Goal: Ask a question: Seek information or help from site administrators or community

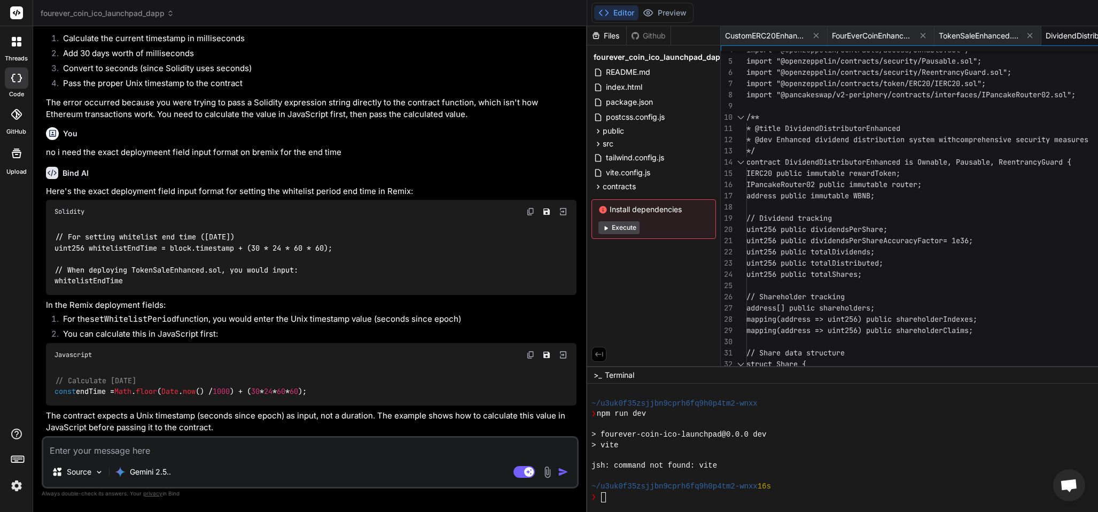
scroll to position [313, 0]
drag, startPoint x: 74, startPoint y: 449, endPoint x: 90, endPoint y: 489, distance: 42.7
click at [74, 451] on textarea at bounding box center [310, 447] width 534 height 19
type textarea "i"
type textarea "x"
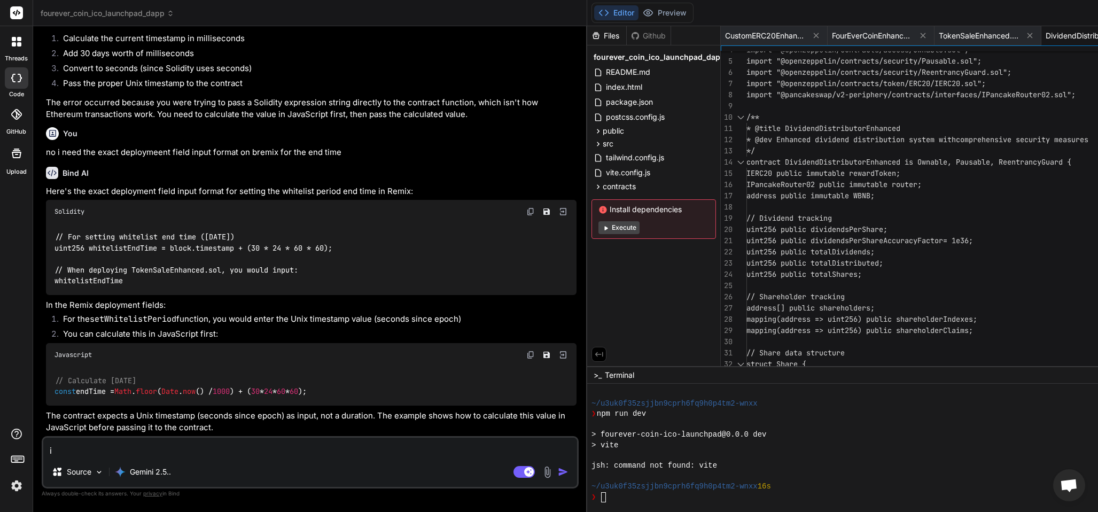
type textarea "i"
type textarea "x"
type textarea "i n"
type textarea "x"
type textarea "i ne"
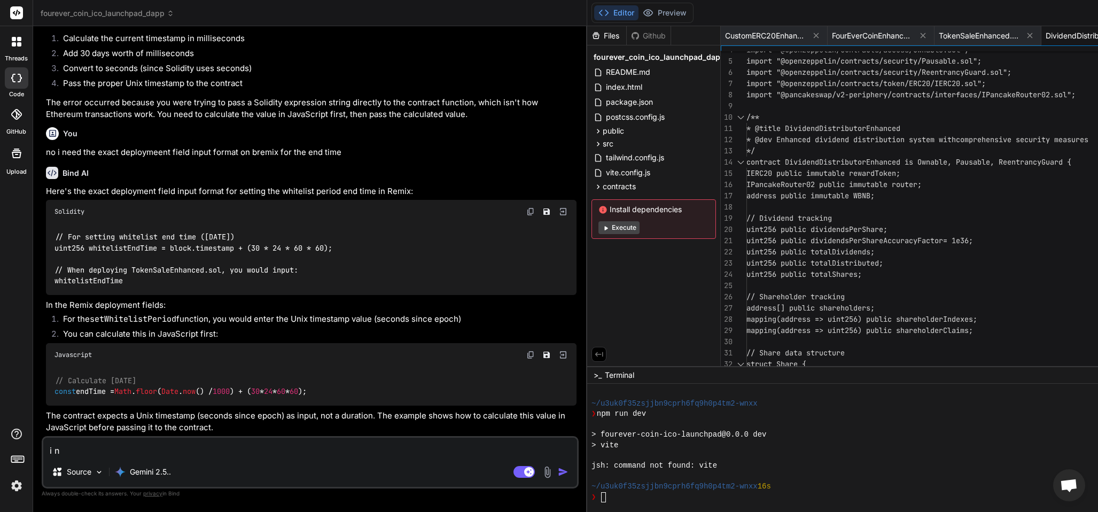
type textarea "x"
type textarea "i nee"
type textarea "x"
type textarea "i need"
type textarea "x"
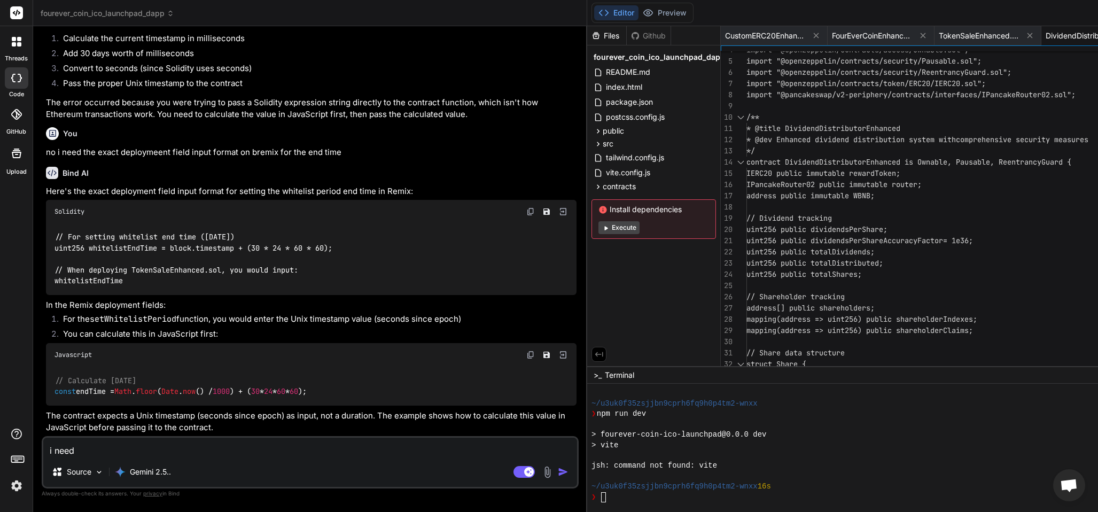
type textarea "i need"
type textarea "x"
type textarea "i need t"
type textarea "x"
type textarea "i need th"
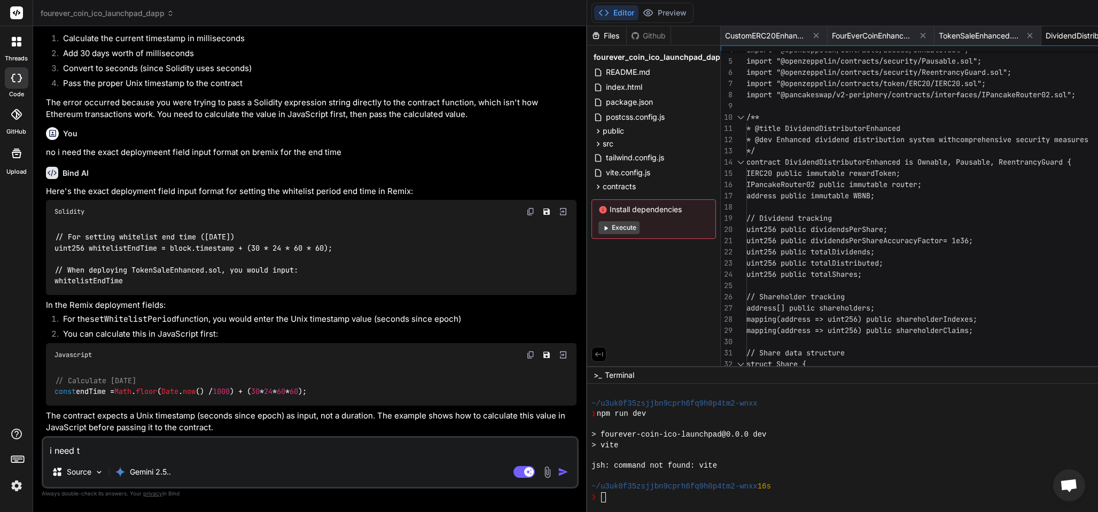
type textarea "x"
type textarea "i need the"
type textarea "x"
type textarea "i need the"
type textarea "x"
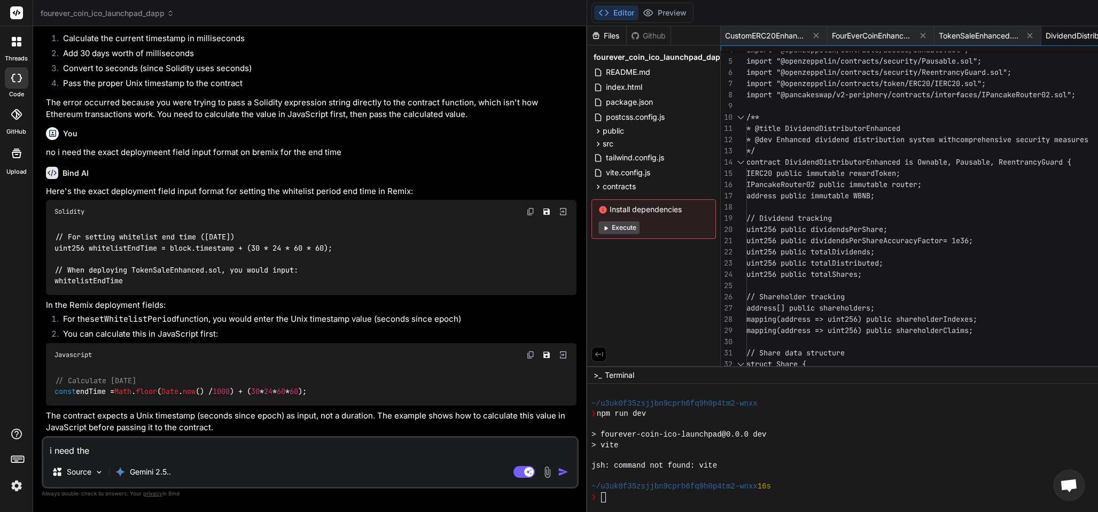
type textarea "i need the f"
type textarea "x"
type textarea "i need the fo"
type textarea "x"
type textarea "i need the for"
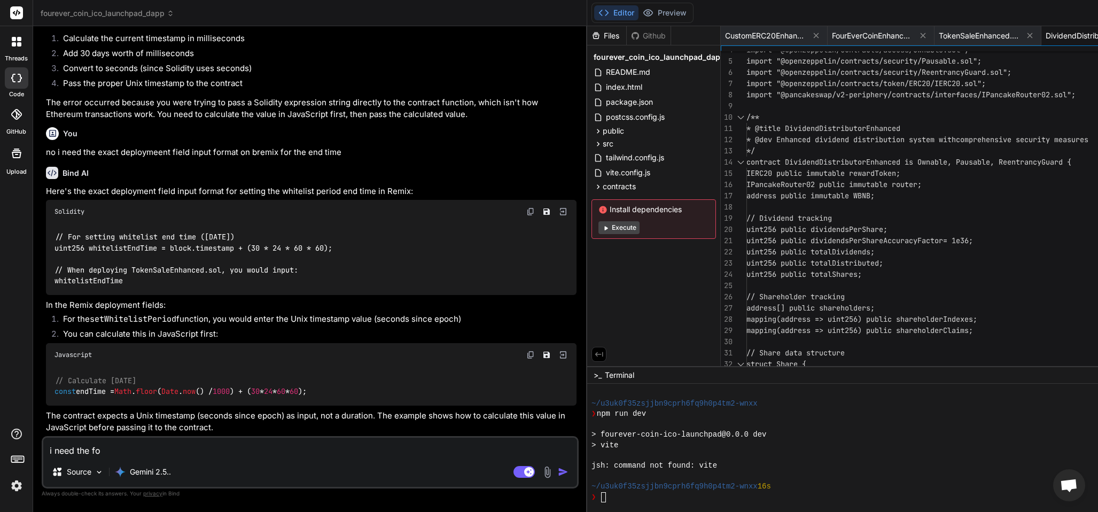
type textarea "x"
type textarea "i need the form"
type textarea "x"
type textarea "i need the forma"
type textarea "x"
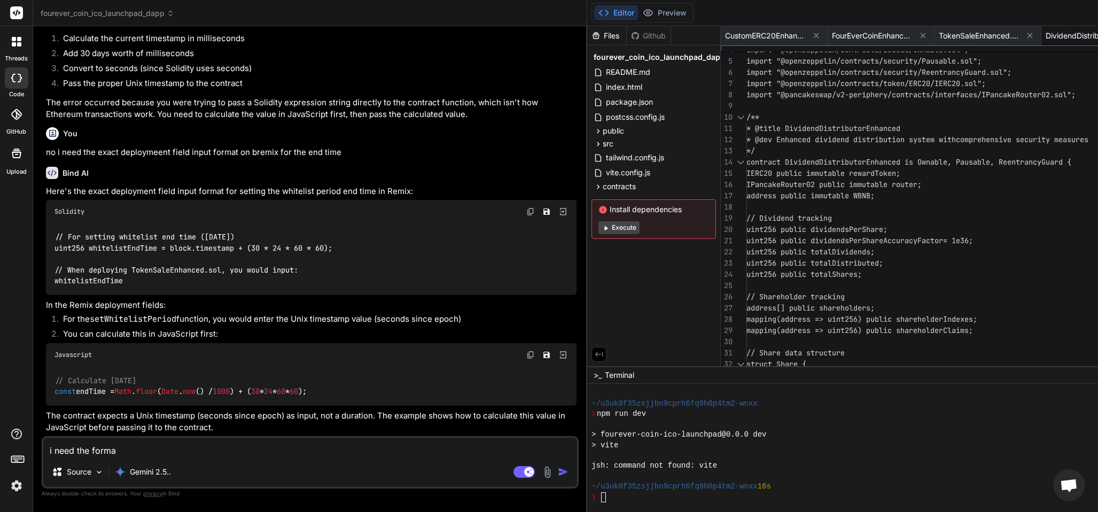
type textarea "i need the format"
type textarea "x"
type textarea "i need the format"
type textarea "x"
type textarea "i need the format t"
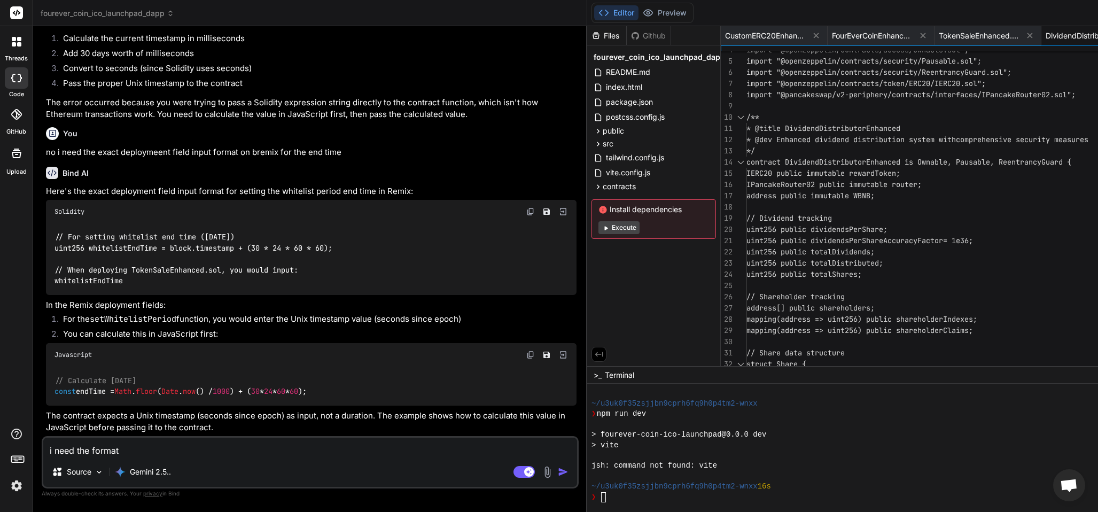
type textarea "x"
type textarea "i need the format to"
type textarea "x"
type textarea "i need the format to"
type textarea "x"
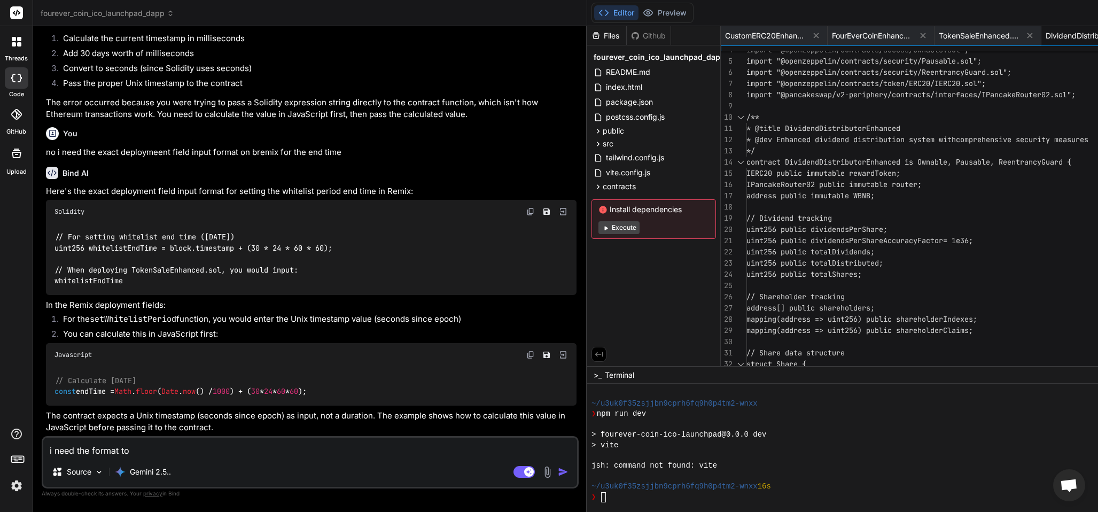
type textarea "i need the format to i"
type textarea "x"
type textarea "i need the format to in"
type textarea "x"
type textarea "i need the format to inp"
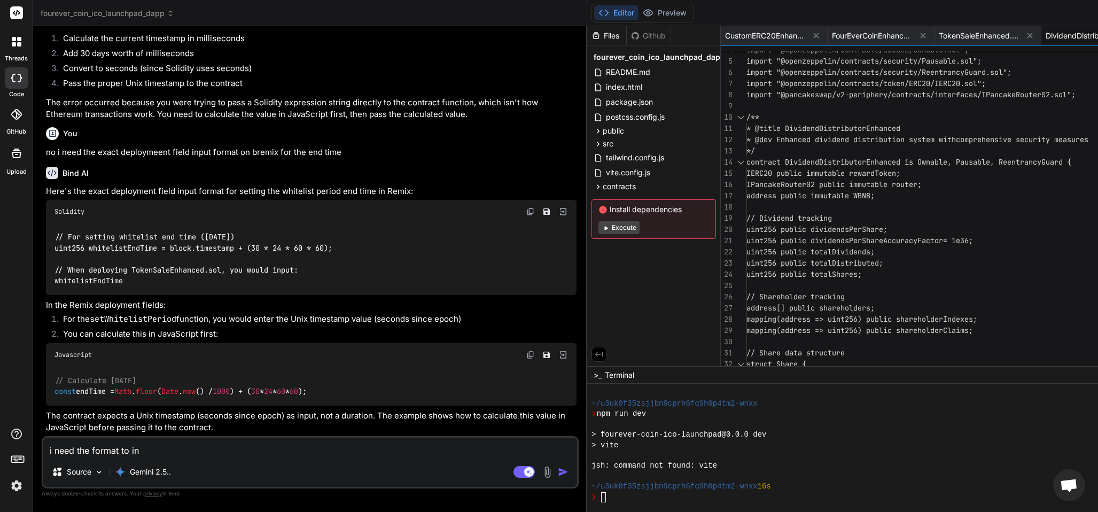
type textarea "x"
type textarea "i need the format to inpu"
type textarea "x"
type textarea "i need the format to input"
type textarea "x"
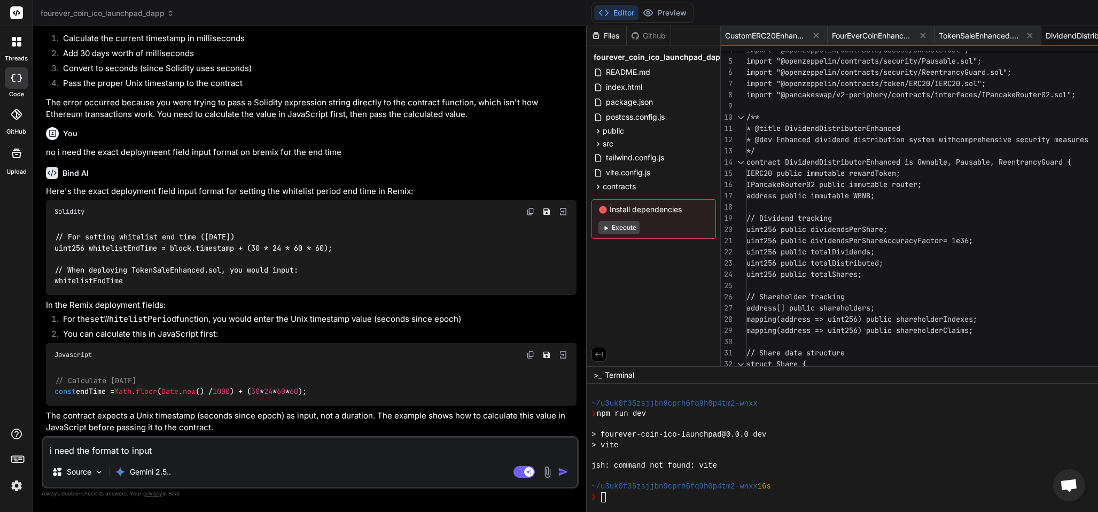
type textarea "i need the format to input"
type textarea "x"
type textarea "i need the format to input 3"
type textarea "x"
type textarea "i need the format to input 30"
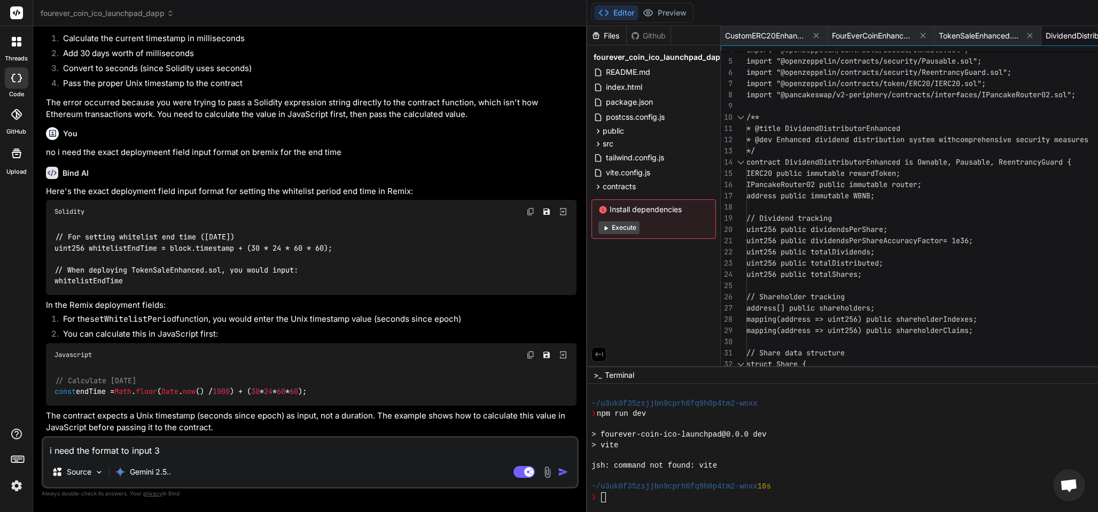
type textarea "x"
type textarea "i need the format to input 30"
type textarea "x"
type textarea "i need the format to input 30 d"
type textarea "x"
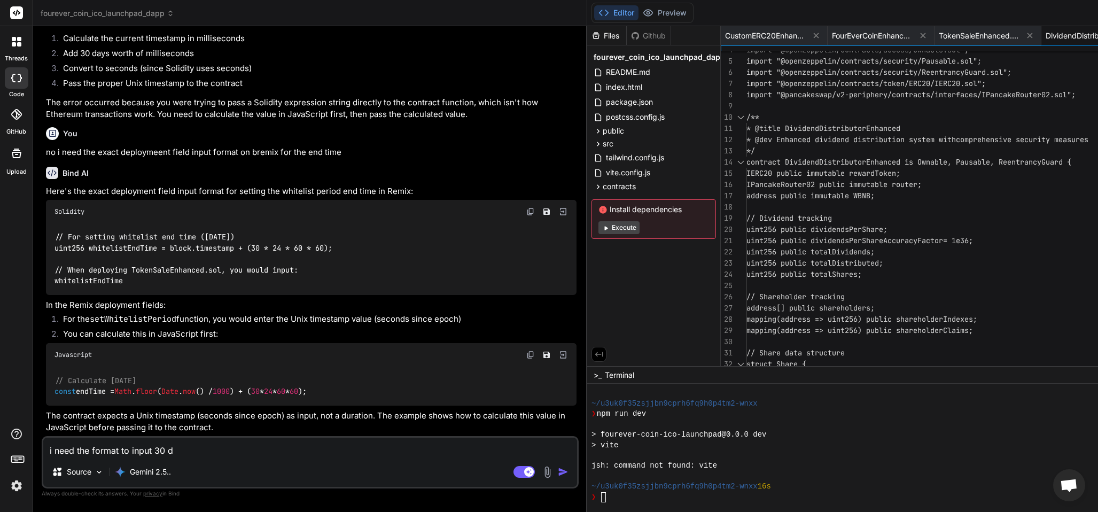
type textarea "i need the format to input 30 da"
type textarea "x"
type textarea "i need the format to input 30 day"
type textarea "x"
type textarea "i need the format to input 30 days"
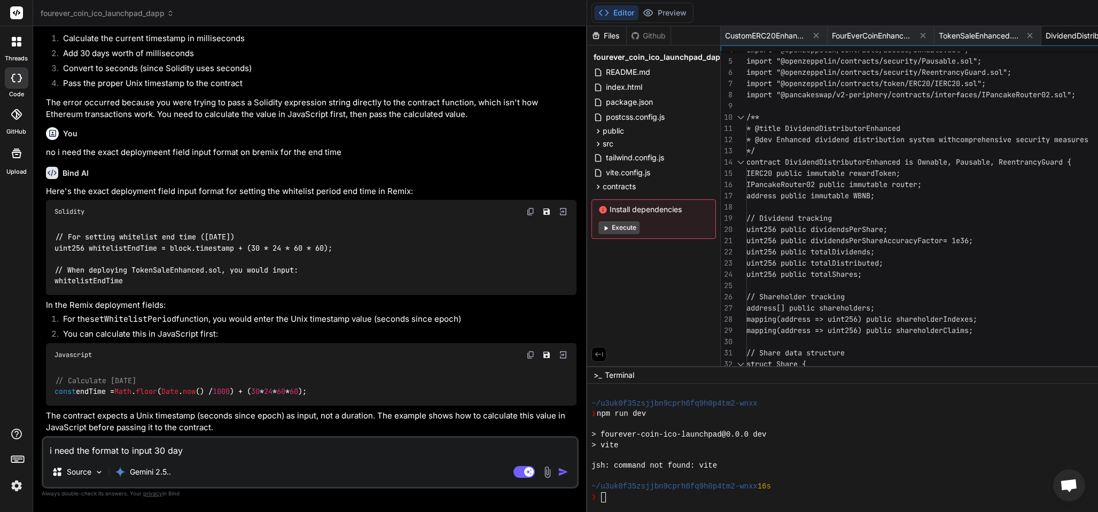
type textarea "x"
type textarea "i need the format to input 30 days"
type textarea "x"
type textarea "i need the format to input 30 days a"
type textarea "x"
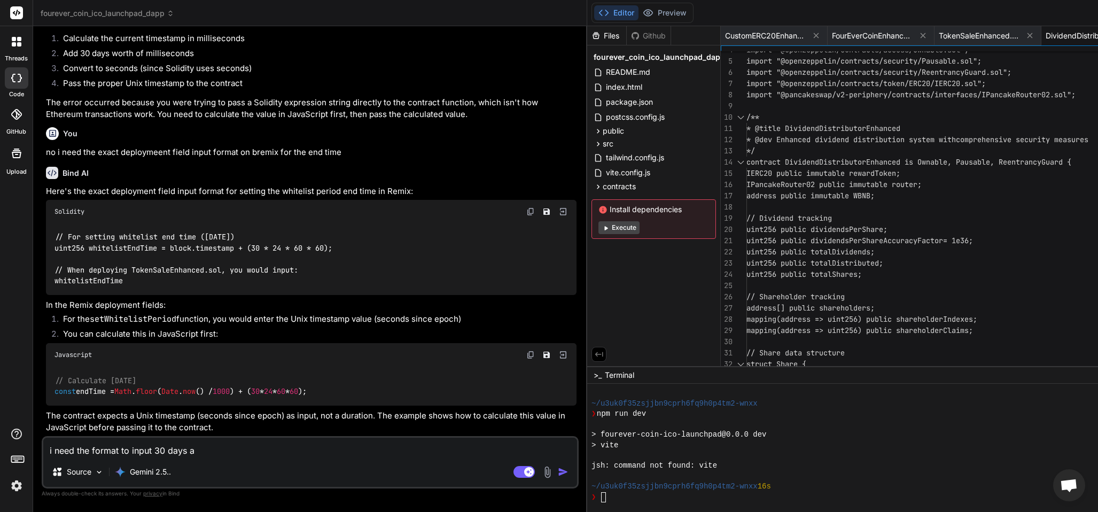
type textarea "i need the format to input 30 days as"
type textarea "x"
type textarea "i need the format to input 30 days as"
type textarea "x"
type textarea "i need the format to input 30 days as t"
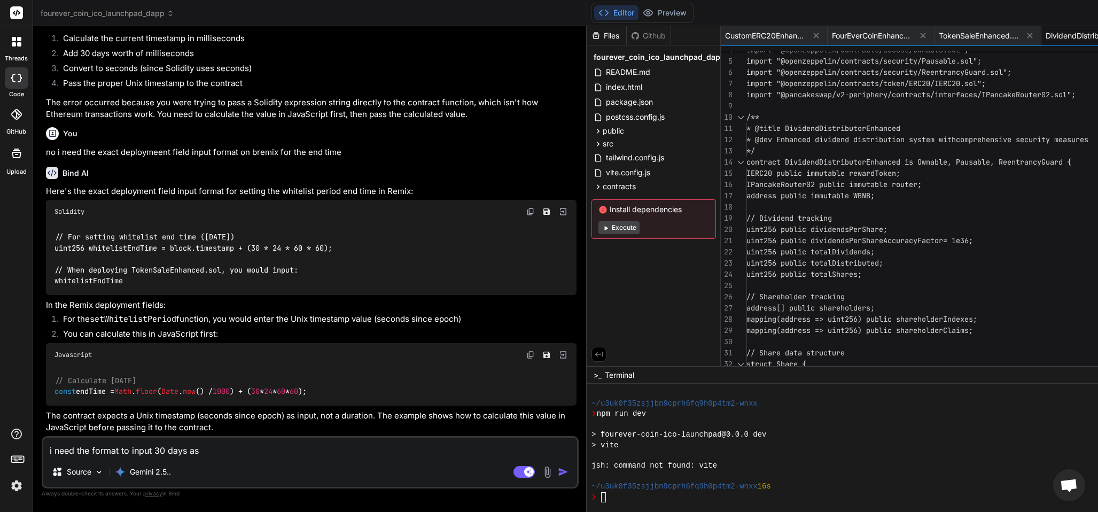
type textarea "x"
type textarea "i need the format to input 30 days as th"
type textarea "x"
type textarea "i need the format to input 30 days as the"
type textarea "x"
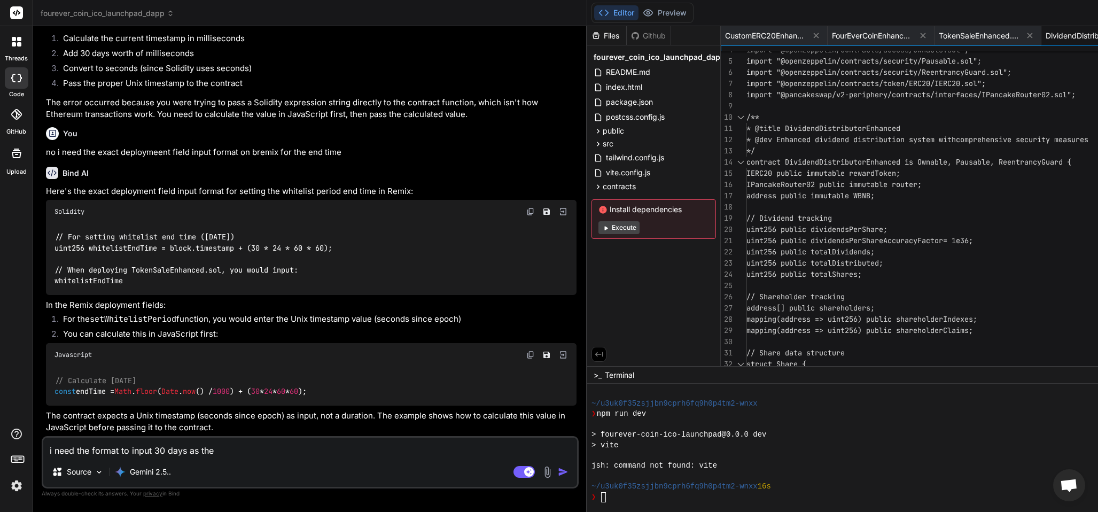
type textarea "i need the format to input 30 days as the"
type textarea "x"
type textarea "i need the format to input 30 days as the w"
type textarea "x"
type textarea "i need the format to input 30 days as the wh"
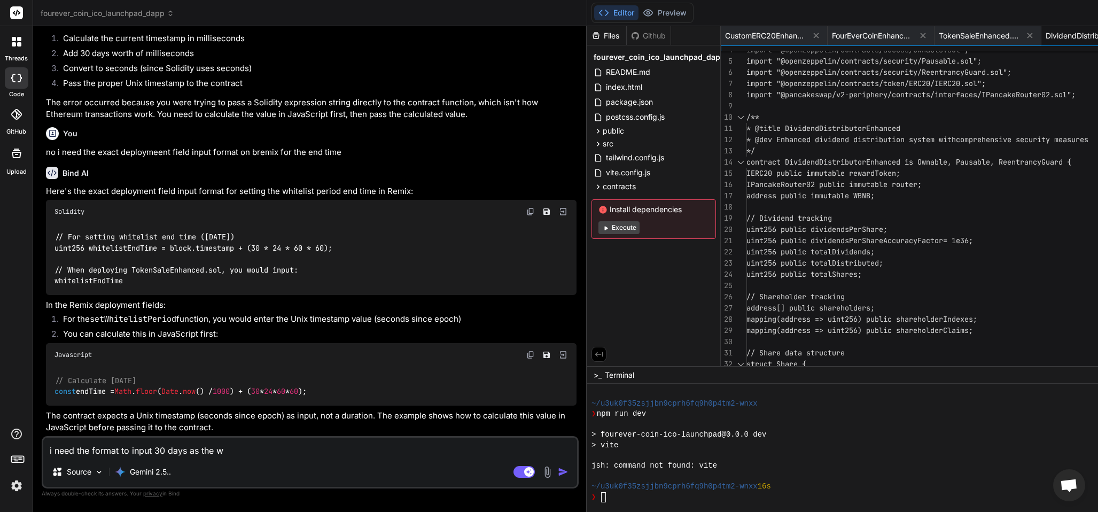
type textarea "x"
type textarea "i need the format to input 30 days as the whi"
type textarea "x"
type textarea "i need the format to input 30 days as the whit"
type textarea "x"
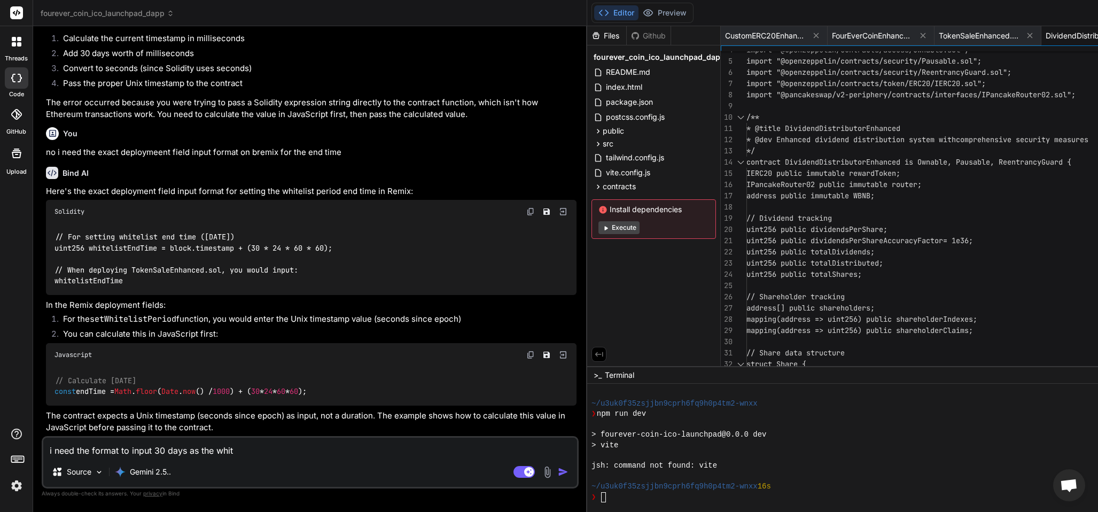
type textarea "i need the format to input 30 days as the white"
type textarea "x"
type textarea "i need the format to input 30 days as the whitel"
type textarea "x"
type textarea "i need the format to input 30 days as the whiteli"
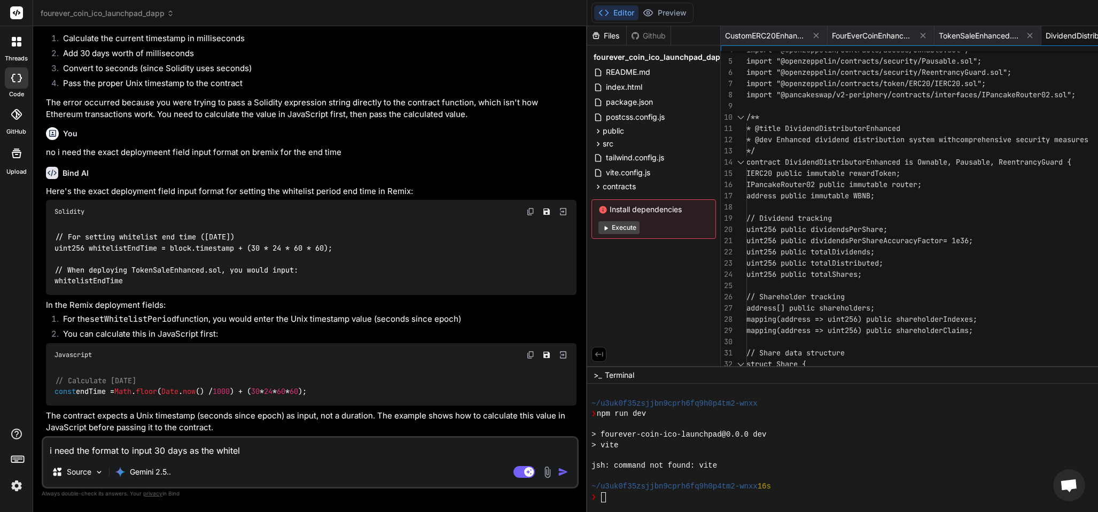
type textarea "x"
type textarea "i need the format to input 30 days as the whitelis"
type textarea "x"
type textarea "i need the format to input 30 days as the whitelist"
type textarea "x"
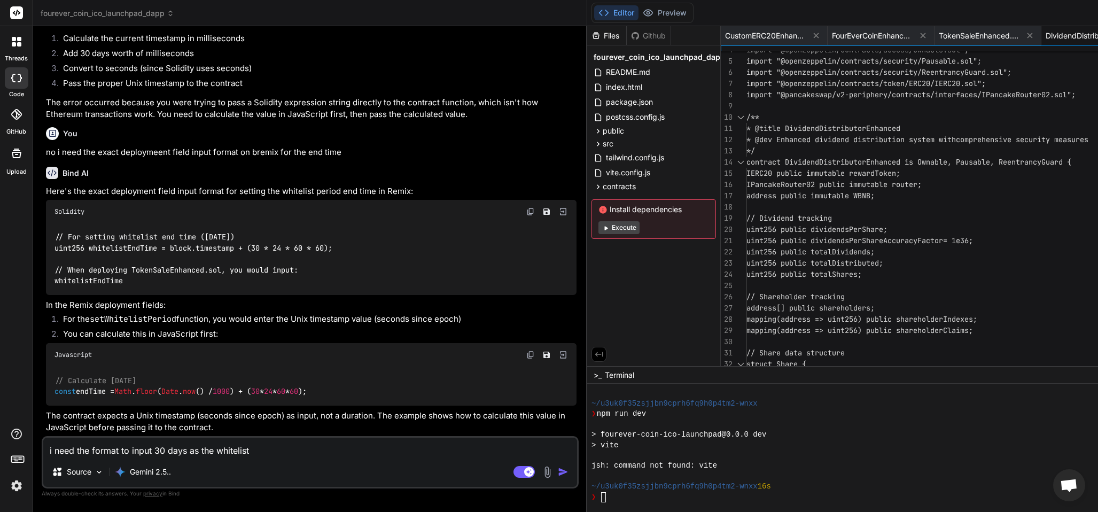
type textarea "i need the format to input 30 days as the whitelist"
type textarea "x"
type textarea "i need the format to input 30 days as the whitelist e"
type textarea "x"
type textarea "i need the format to input 30 days as the whitelist en"
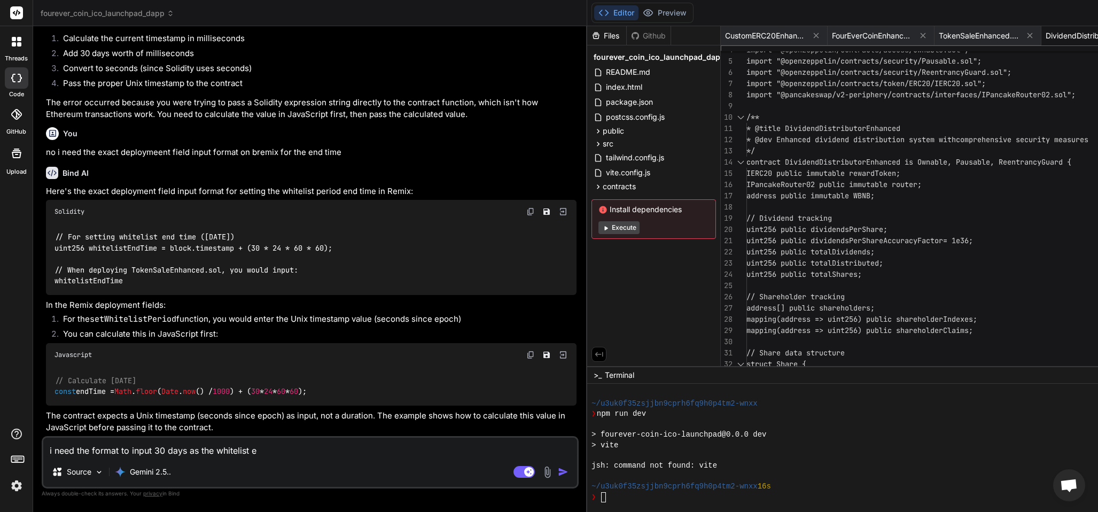
type textarea "x"
type textarea "i need the format to input 30 days as the whitelist end"
type textarea "x"
type textarea "i need the format to input 30 days as the whitelist end"
type textarea "x"
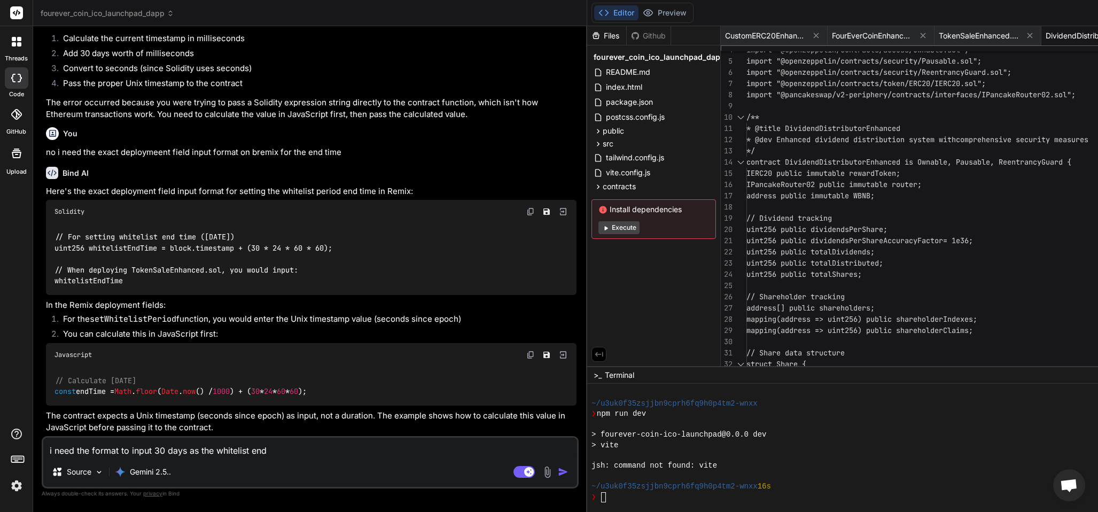
type textarea "i need the format to input 30 days as the whitelist end t"
type textarea "x"
type textarea "i need the format to input 30 days as the whitelist end ti"
type textarea "x"
type textarea "i need the format to input 30 days as the whitelist end [PERSON_NAME]"
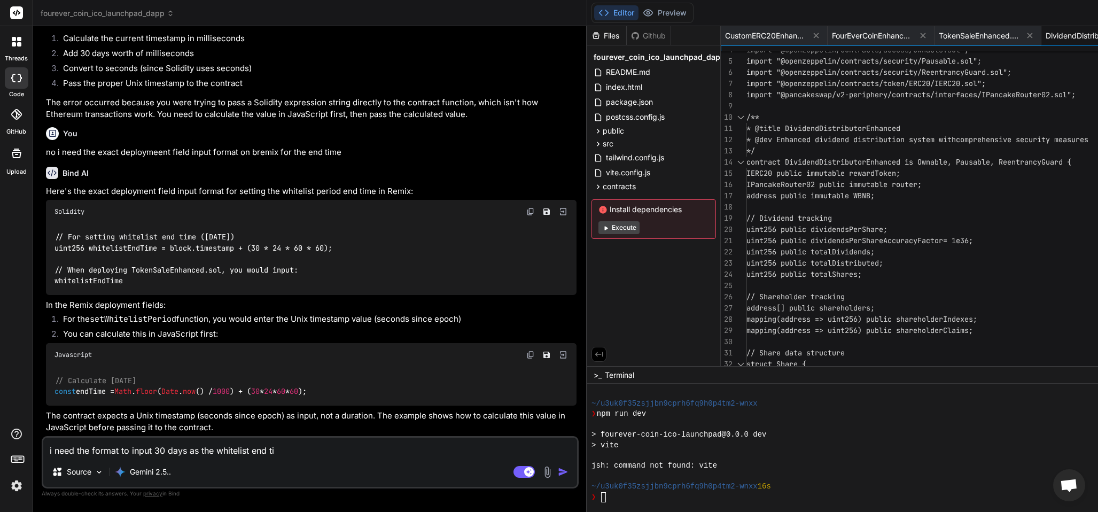
type textarea "x"
type textarea "i need the format to input 30 days as the whitelist end time"
type textarea "x"
type textarea "i need the format to input 30 days as the whitelist end time"
type textarea "x"
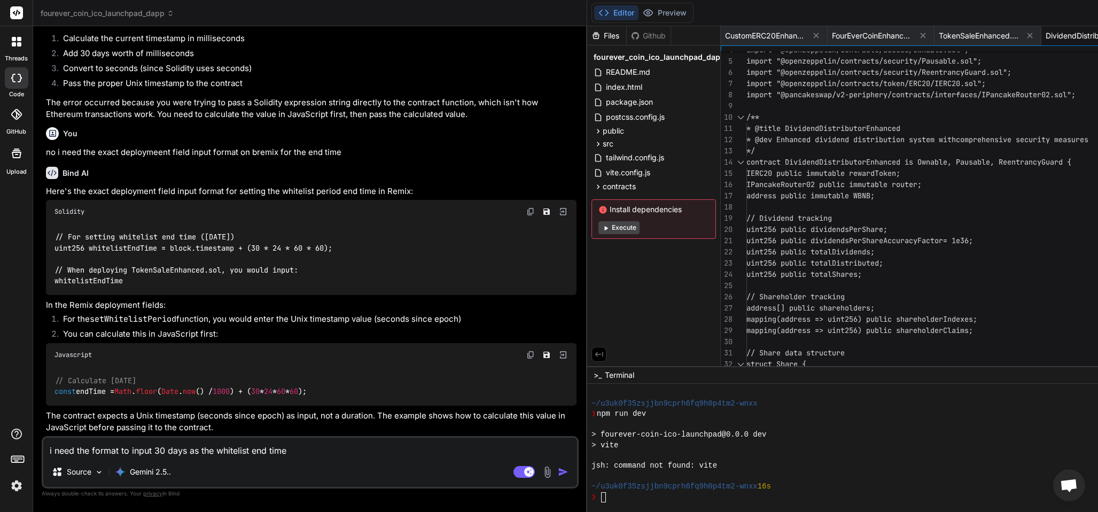
type textarea "i need the format to input 30 days as the whitelist end time i"
type textarea "x"
type textarea "i need the format to input 30 days as the whitelist end time in"
type textarea "x"
type textarea "i need the format to input 30 days as the whitelist end time in"
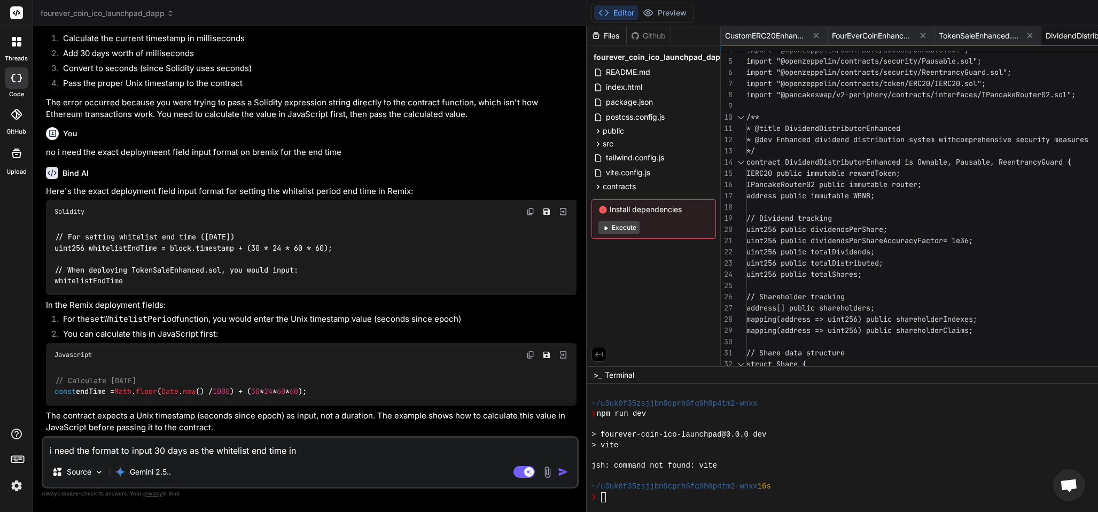
type textarea "x"
type textarea "i need the format to input 30 days as the whitelist end time in t"
type textarea "x"
type textarea "i need the format to input 30 days as the whitelist end time in th"
type textarea "x"
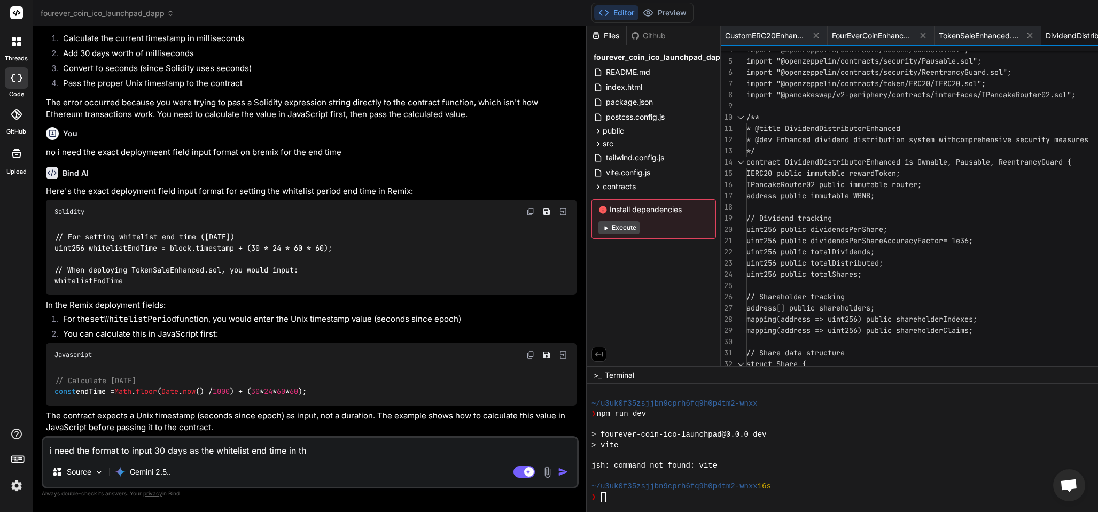
type textarea "i need the format to input 30 days as the whitelist end time in the"
type textarea "x"
type textarea "i need the format to input 30 days as the whitelist end time in the"
type textarea "x"
type textarea "i need the format to input 30 days as the whitelist end time in the d"
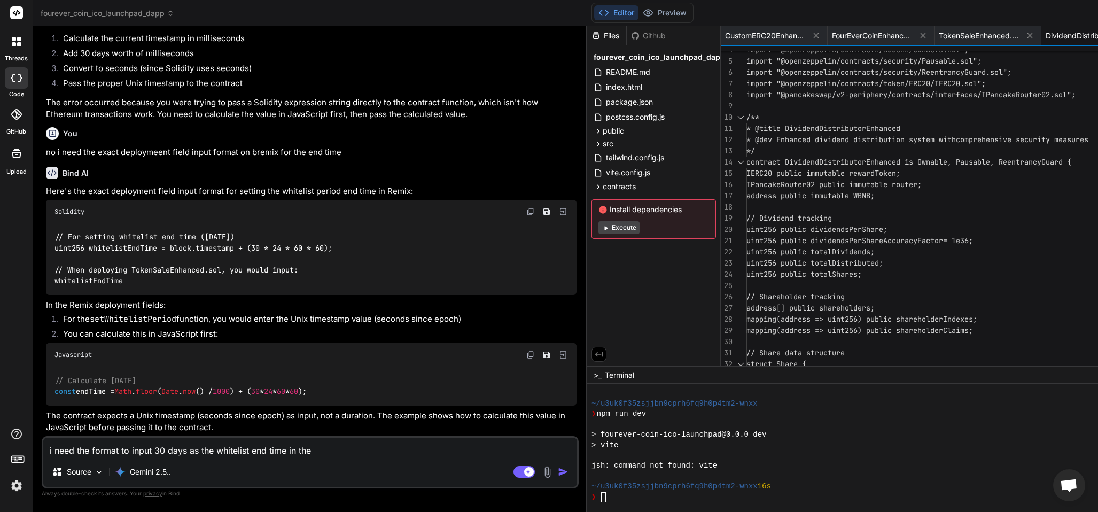
type textarea "x"
type textarea "i need the format to input 30 days as the whitelist end time in the de"
type textarea "x"
type textarea "i need the format to input 30 days as the whitelist end time in the dep"
type textarea "x"
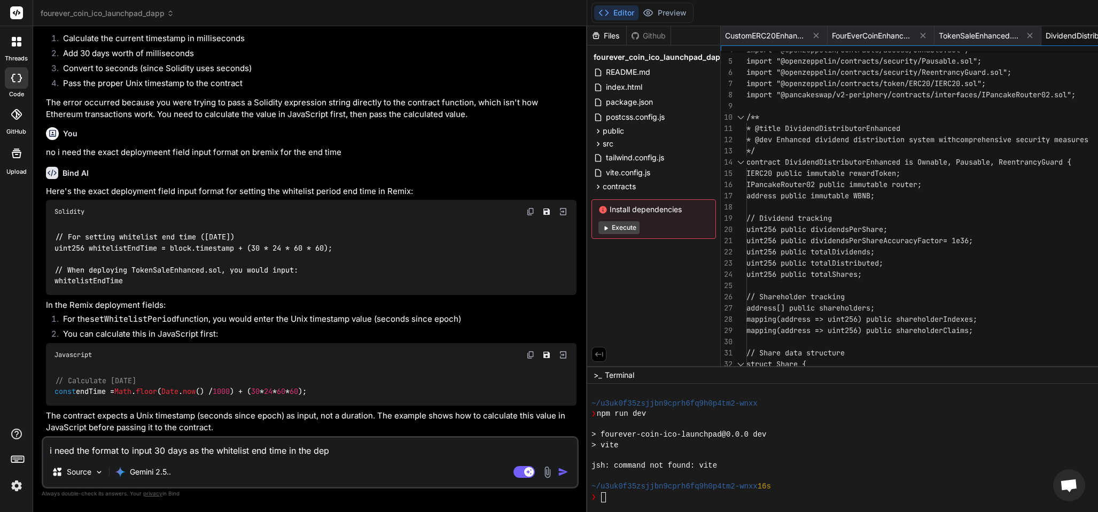
type textarea "i need the format to input 30 days as the whitelist end time in the depl"
type textarea "x"
type textarea "i need the format to input 30 days as the whitelist end time in the deplo"
type textarea "x"
type textarea "i need the format to input 30 days as the whitelist end time in the deploy"
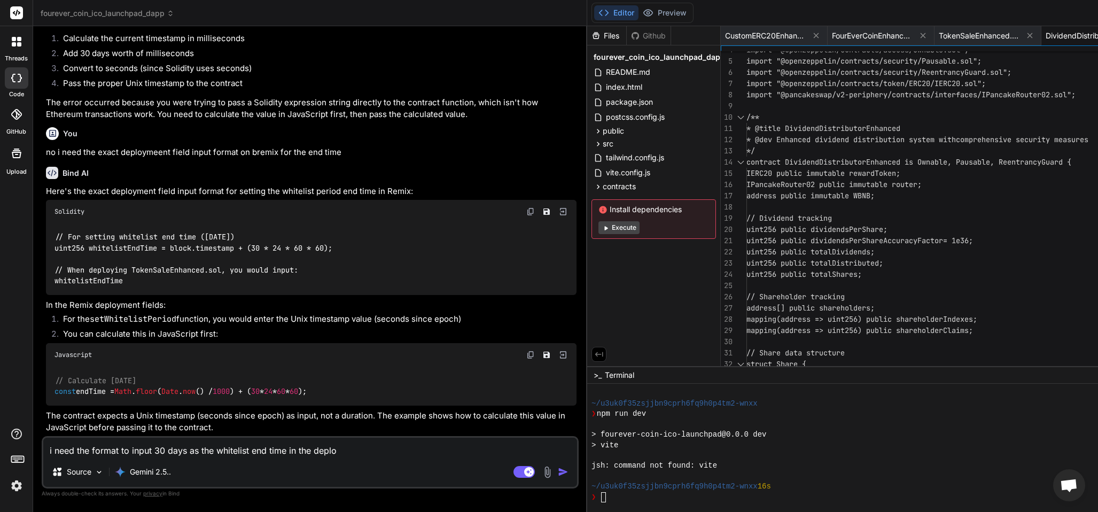
type textarea "x"
type textarea "i need the format to input 30 days as the whitelist end time in the deploym"
type textarea "x"
type textarea "i need the format to input 30 days as the whitelist end time in the deployme"
type textarea "x"
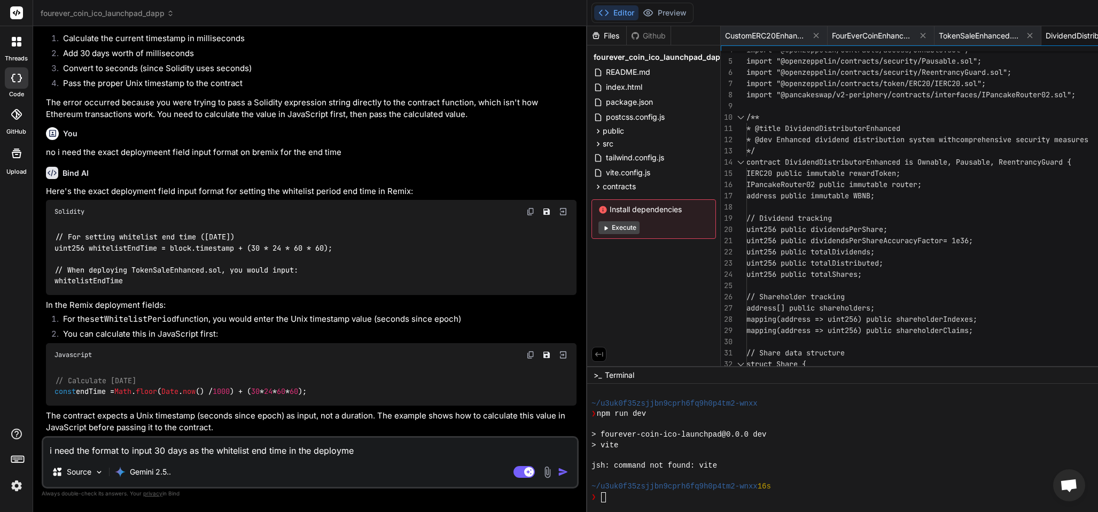
type textarea "i need the format to input 30 days as the whitelist end time in the deploymen"
type textarea "x"
type textarea "i need the format to input 30 days as the whitelist end time in the deployment"
type textarea "x"
type textarea "i need the format to input 30 days as the whitelist end time in the deployment"
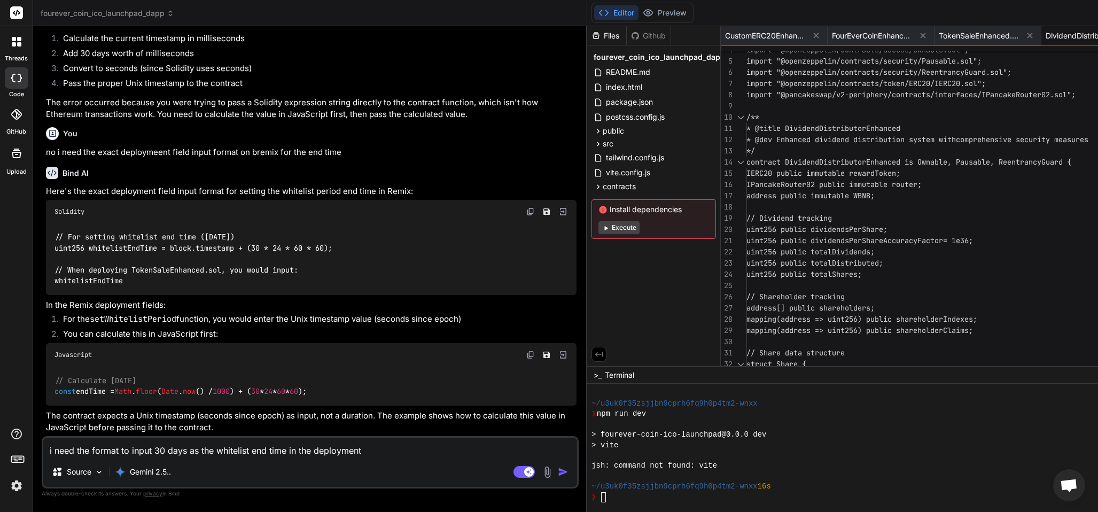
type textarea "x"
type textarea "i need the format to input 30 days as the whitelist end time in the deployment f"
type textarea "x"
type textarea "i need the format to input 30 days as the whitelist end time in the deployment …"
type textarea "x"
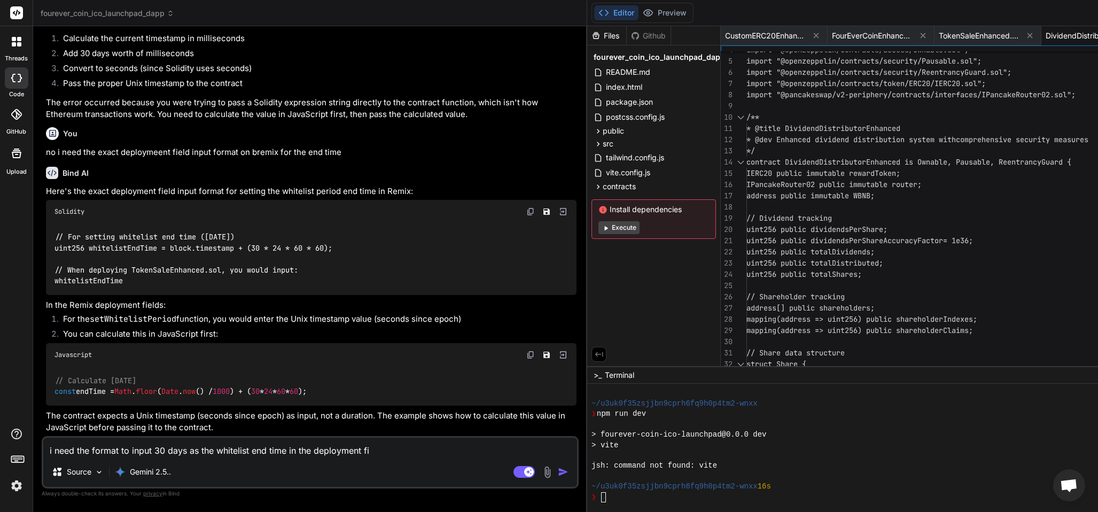
type textarea "i need the format to input 30 days as the whitelist end time in the deployment …"
type textarea "x"
type textarea "i need the format to input 30 days as the whitelist end time in the deployment …"
type textarea "x"
type textarea "i need the format to input 30 days as the whitelist end time in the deployment …"
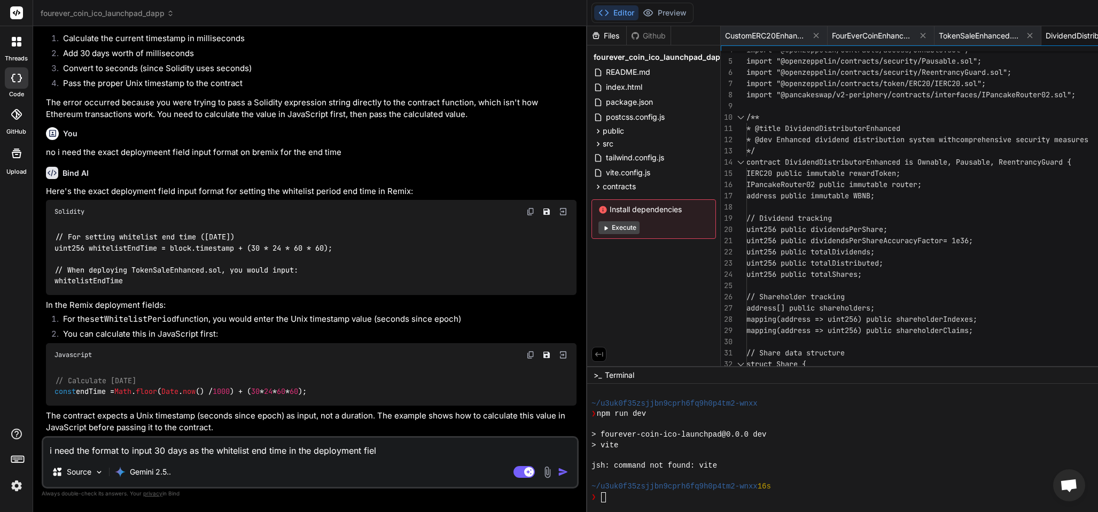
type textarea "x"
type textarea "i need the format to input 30 days as the whitelist end time in the deployment …"
type textarea "x"
type textarea "i need the format to input 30 days as the whitelist end time in the deployment …"
type textarea "x"
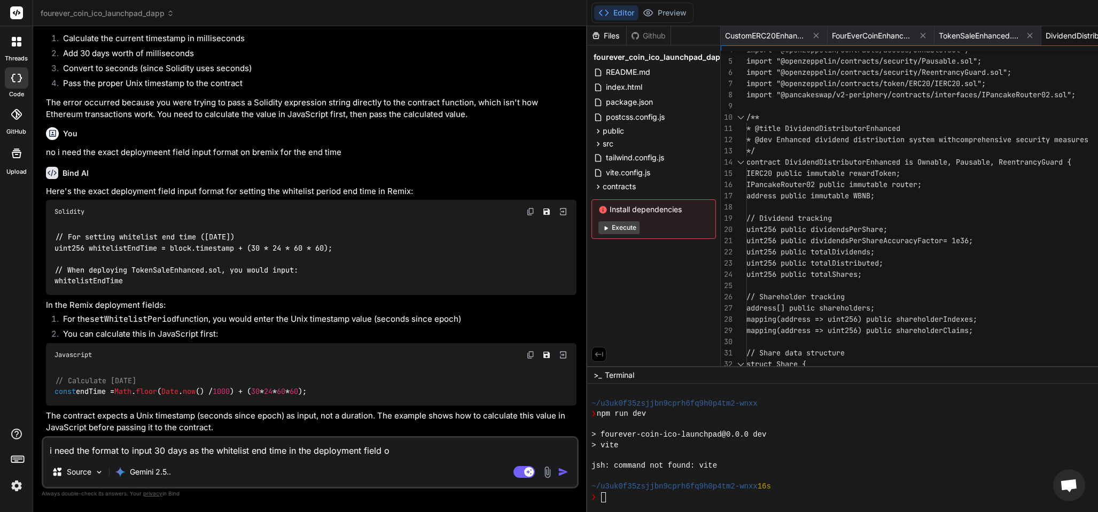
type textarea "i need the format to input 30 days as the whitelist end time in the deployment …"
type textarea "x"
type textarea "i need the format to input 30 days as the whitelist end time in the deployment …"
type textarea "x"
type textarea "i need the format to input 30 days as the whitelist end time in the deployment …"
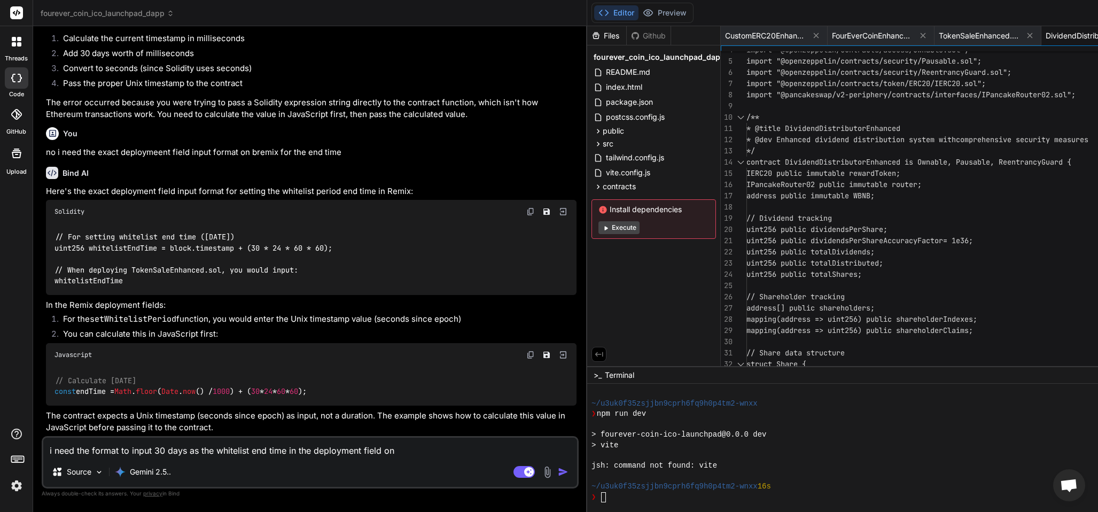
type textarea "x"
type textarea "i need the format to input 30 days as the whitelist end time in the deployment …"
type textarea "x"
type textarea "i need the format to input 30 days as the whitelist end time in the deployment …"
type textarea "x"
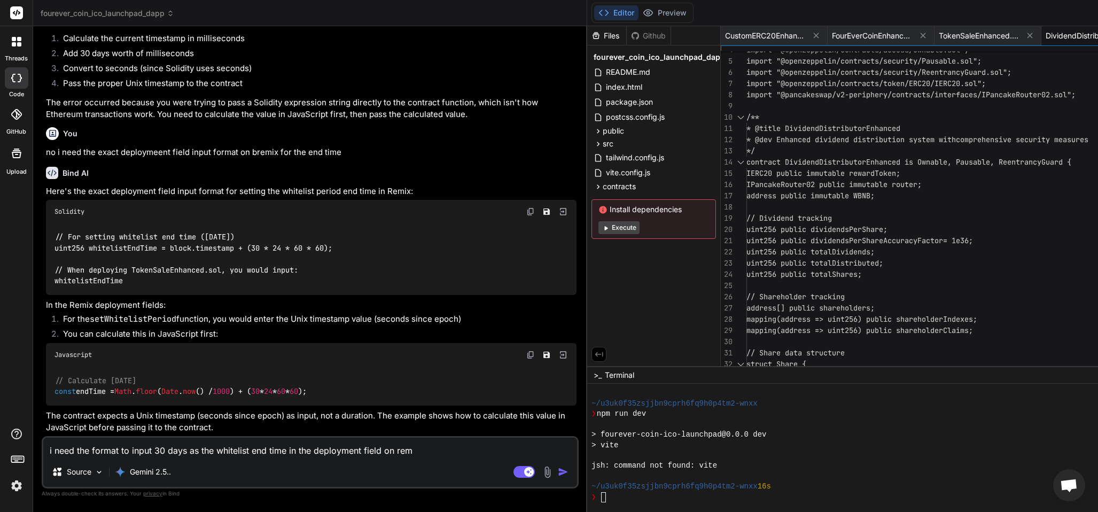
type textarea "i need the format to input 30 days as the whitelist end time in the deployment …"
type textarea "x"
type textarea "i need the format to input 30 days as the whitelist end time in the deployment …"
type textarea "x"
type textarea "i need the format to input 30 days as the whitelist end time in the deployment …"
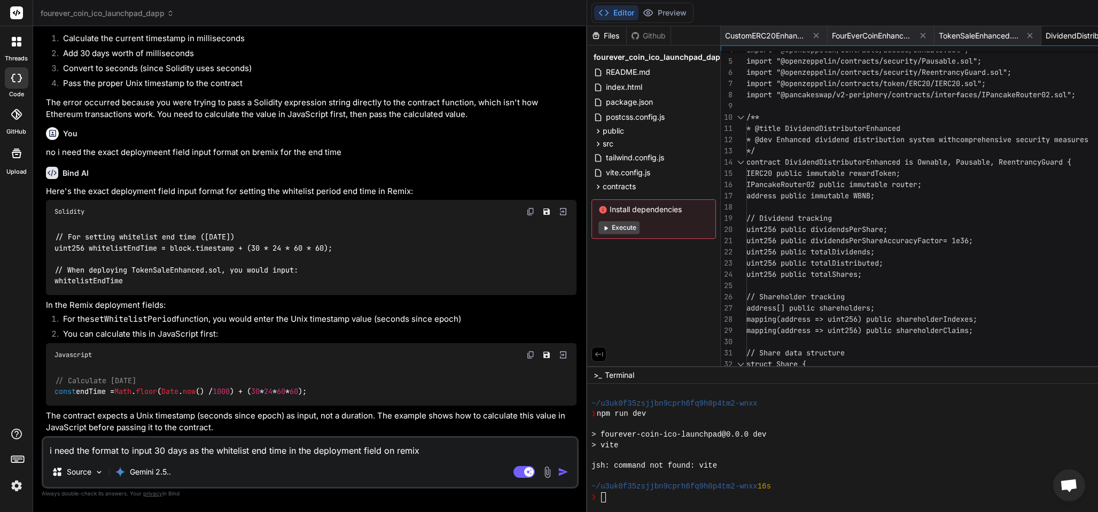
type textarea "x"
type textarea "i need the format to input 30 days as the whitelist end time in the deployment …"
type textarea "x"
type textarea "i need the format to input 30 days as the whitelist end time in the deployment …"
type textarea "x"
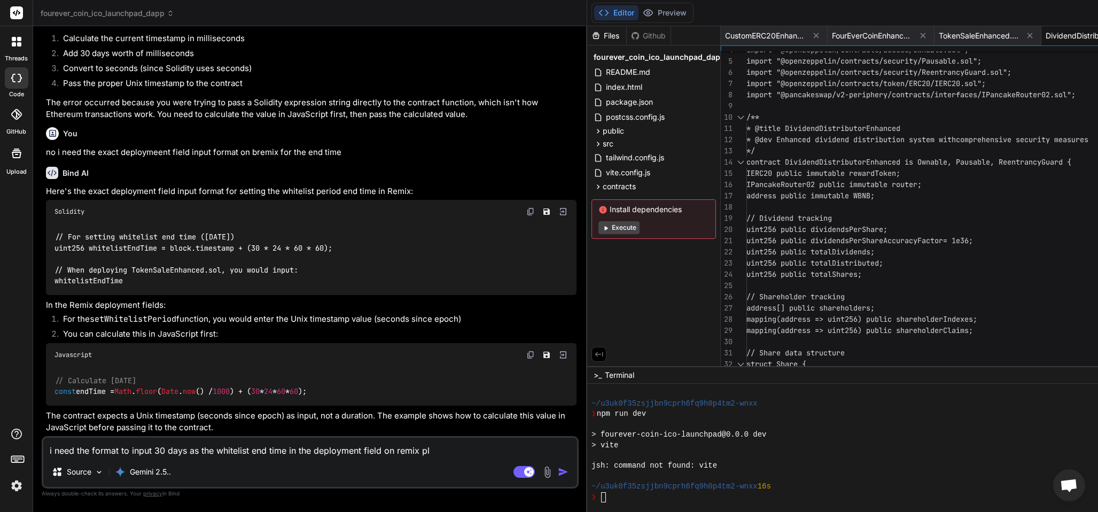
type textarea "i need the format to input 30 days as the whitelist end time in the deployment …"
type textarea "x"
type textarea "i need the format to input 30 days as the whitelist end time in the deployment …"
type textarea "x"
type textarea "i need the format to input 30 days as the whitelist end time in the deployment …"
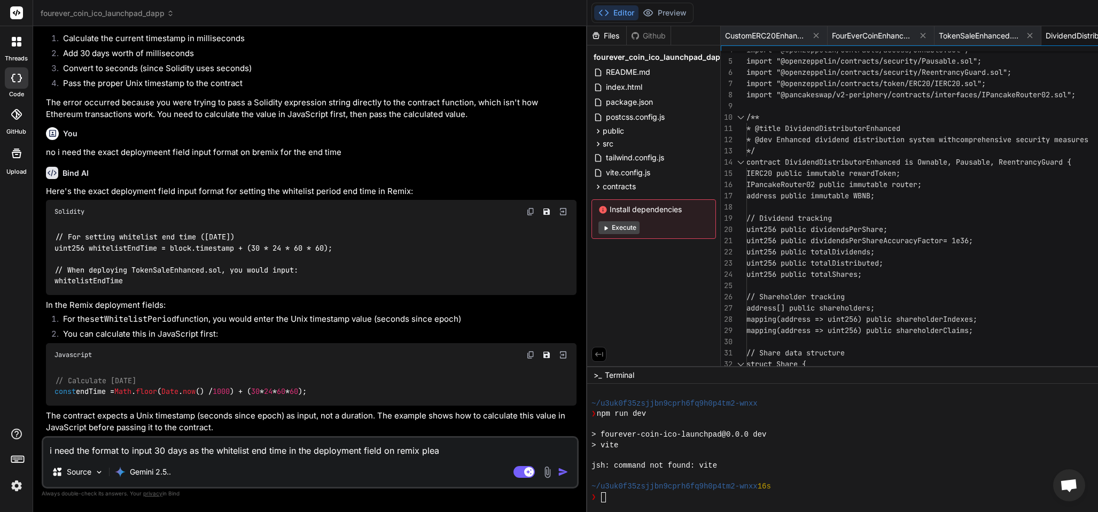
type textarea "x"
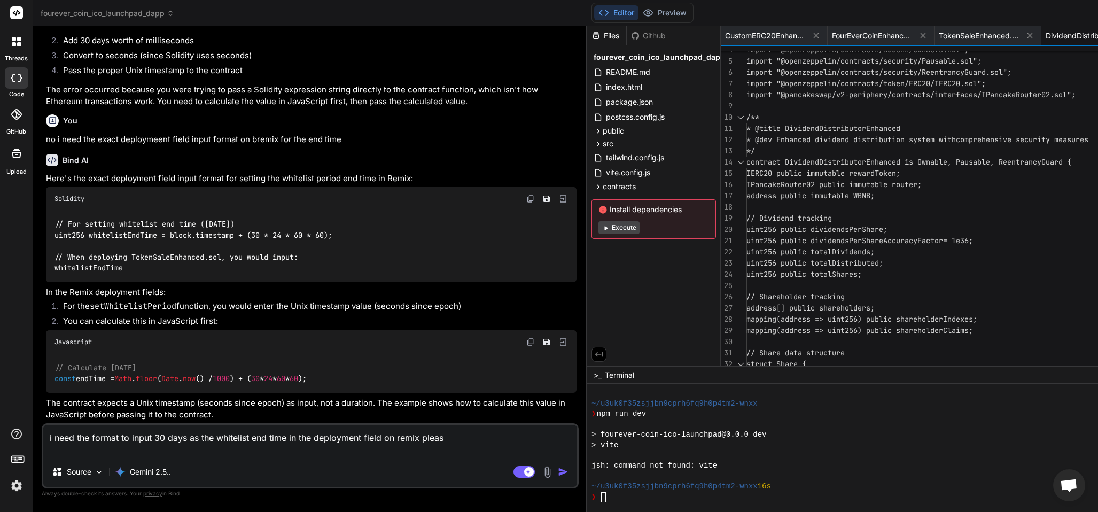
type textarea "i need the format to input 30 days as the whitelist end time in the deployment …"
type textarea "x"
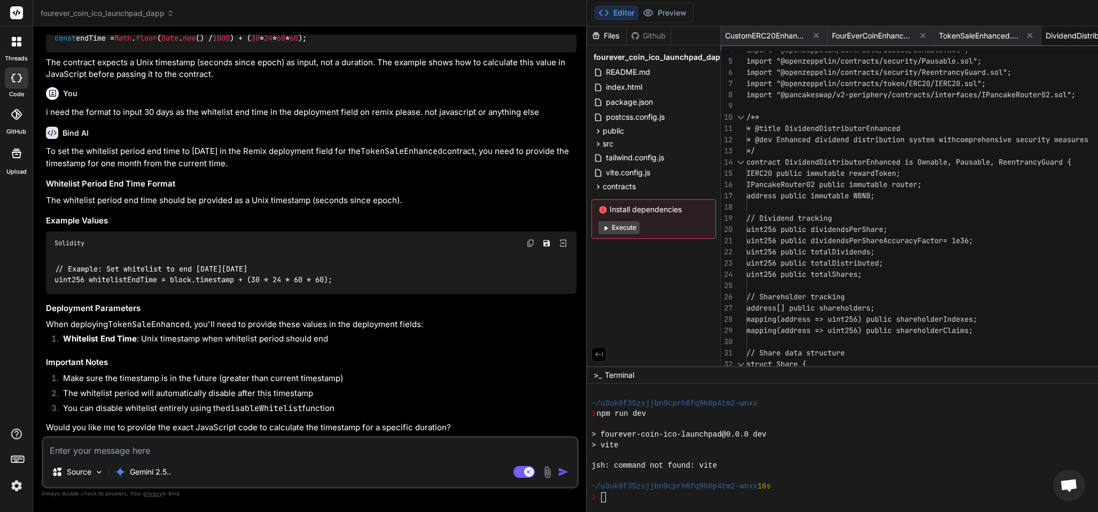
scroll to position [32611, 0]
